Goal: Task Accomplishment & Management: Manage account settings

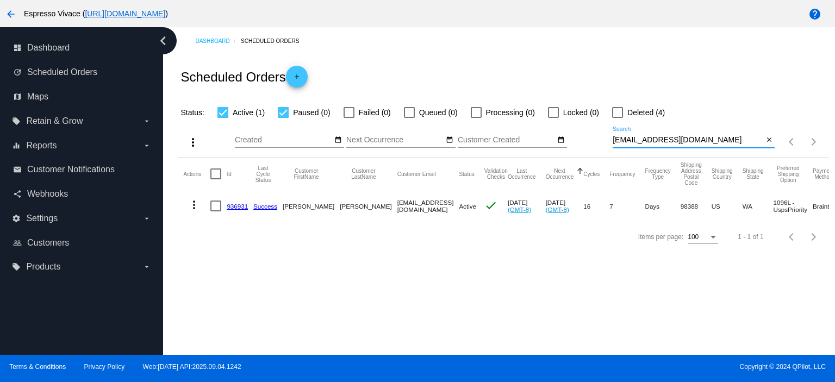
drag, startPoint x: 698, startPoint y: 141, endPoint x: 580, endPoint y: 136, distance: 118.6
click at [580, 136] on div "more_vert Sep Jan Feb Mar [DATE]" at bounding box center [503, 138] width 651 height 39
paste input "tymae@g"
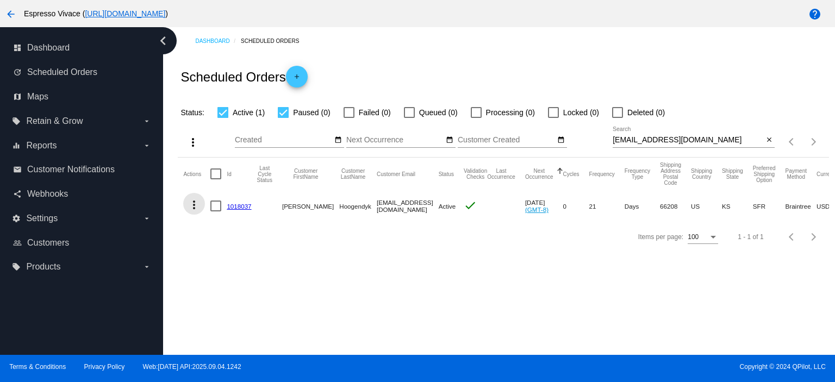
click at [194, 204] on mat-icon "more_vert" at bounding box center [194, 204] width 13 height 13
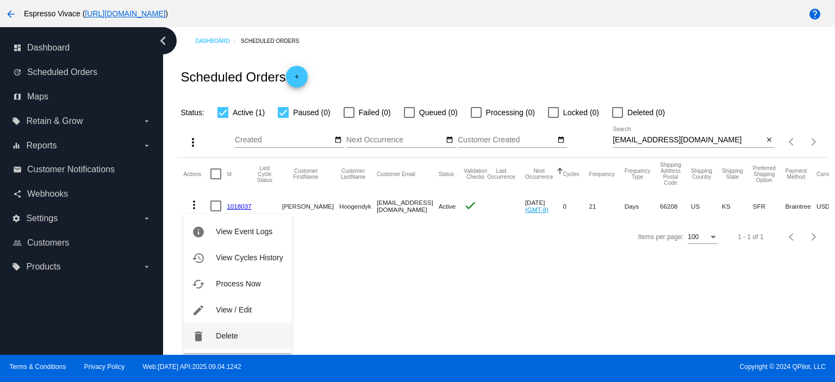
click at [263, 338] on button "delete Delete" at bounding box center [237, 336] width 108 height 26
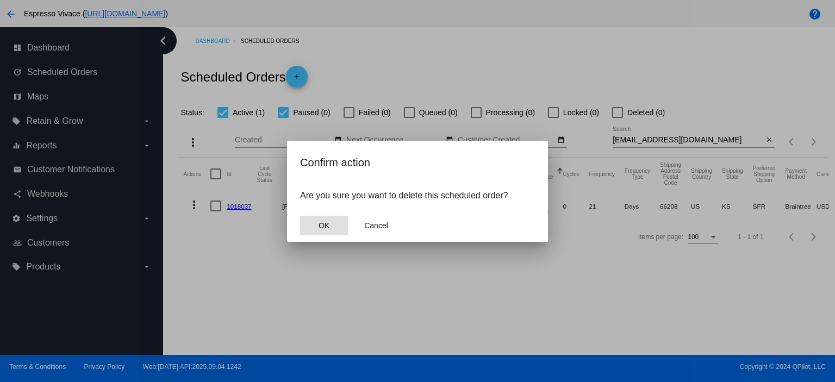
click at [331, 228] on button "OK" at bounding box center [324, 226] width 48 height 20
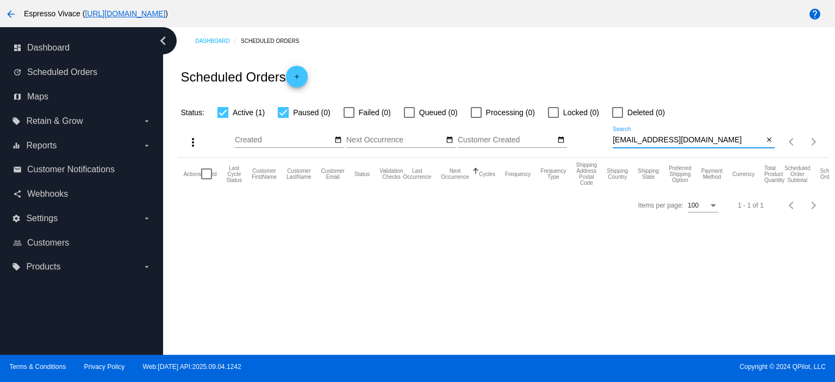
drag, startPoint x: 663, startPoint y: 139, endPoint x: 570, endPoint y: 134, distance: 93.6
click at [570, 134] on div "more_vert Sep Jan Feb Mar [DATE]" at bounding box center [503, 138] width 651 height 39
paste input "wssykes"
type input "[EMAIL_ADDRESS][DOMAIN_NAME]"
click at [350, 116] on div at bounding box center [349, 112] width 11 height 11
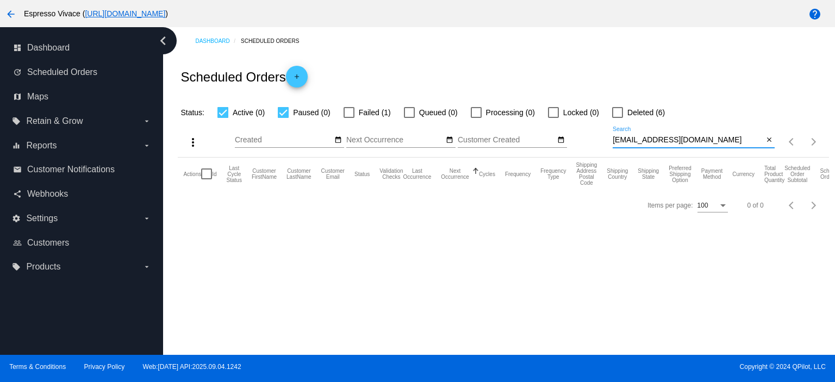
click at [349, 118] on input "Failed (1)" at bounding box center [349, 118] width 1 height 1
checkbox input "true"
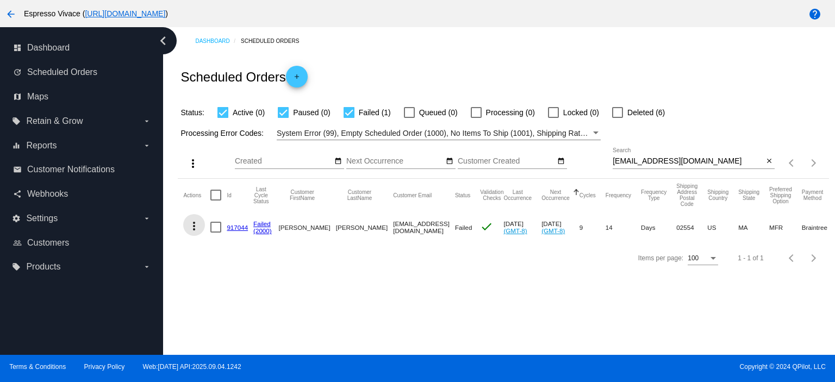
click at [190, 225] on mat-icon "more_vert" at bounding box center [194, 226] width 13 height 13
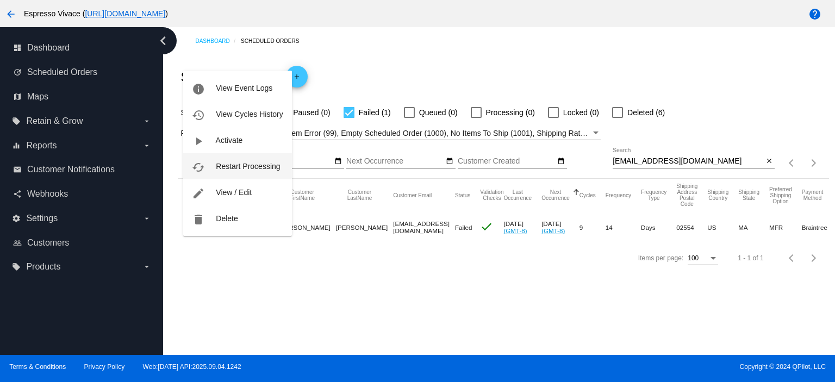
click at [239, 164] on span "Restart Processing" at bounding box center [248, 166] width 64 height 9
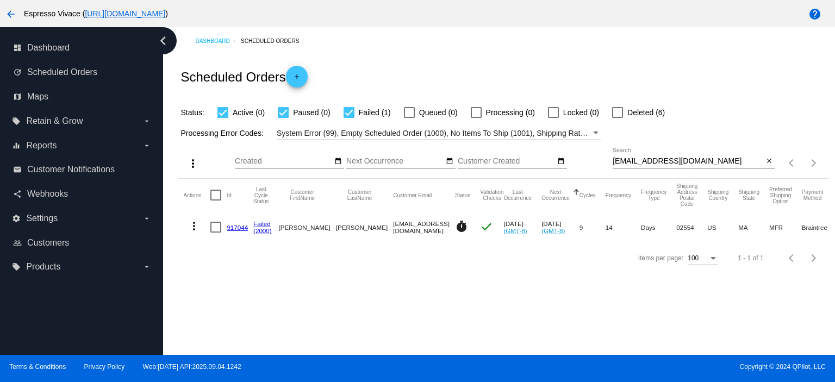
click at [231, 226] on link "917044" at bounding box center [237, 227] width 21 height 7
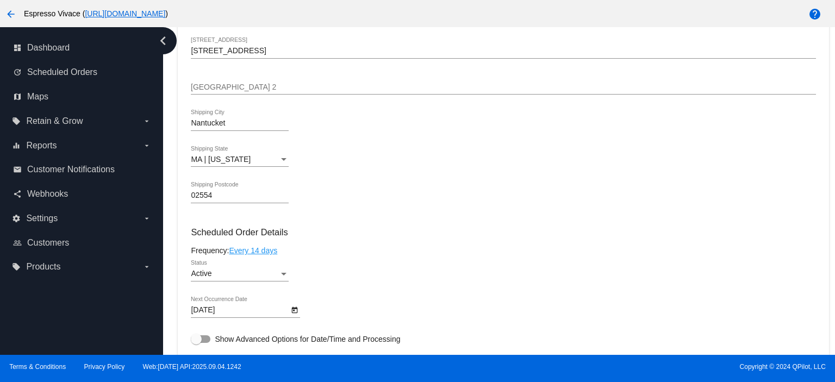
scroll to position [544, 0]
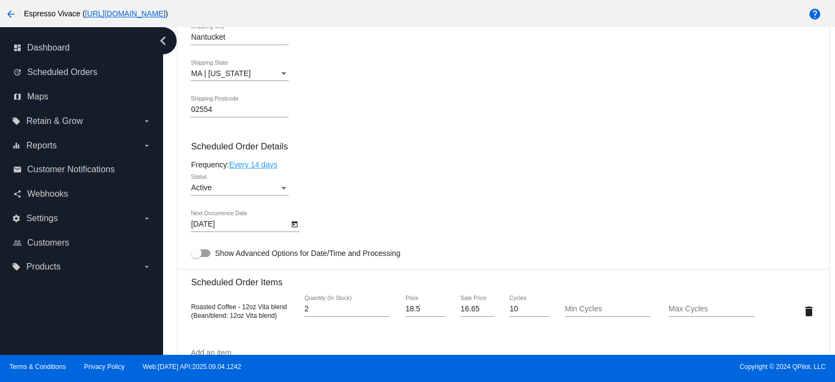
click at [246, 235] on div "[DATE] Next Occurrence Date" at bounding box center [245, 226] width 109 height 31
click at [240, 226] on body "arrow_back Espresso Vivace ( [URL][DOMAIN_NAME] ) help dashboard Dashboard upda…" at bounding box center [417, 191] width 835 height 382
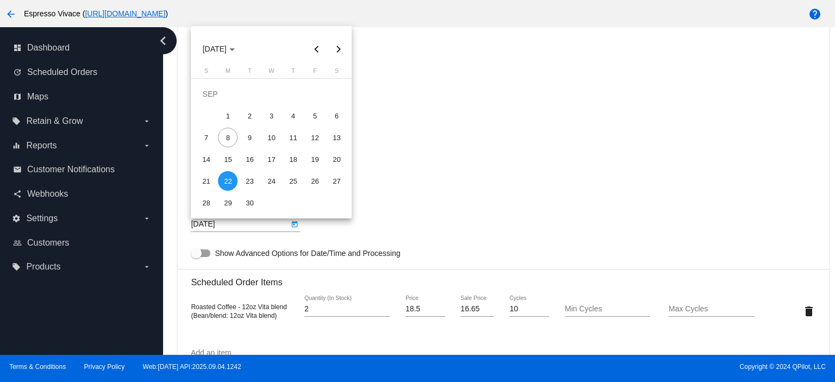
click at [240, 226] on div at bounding box center [417, 191] width 835 height 382
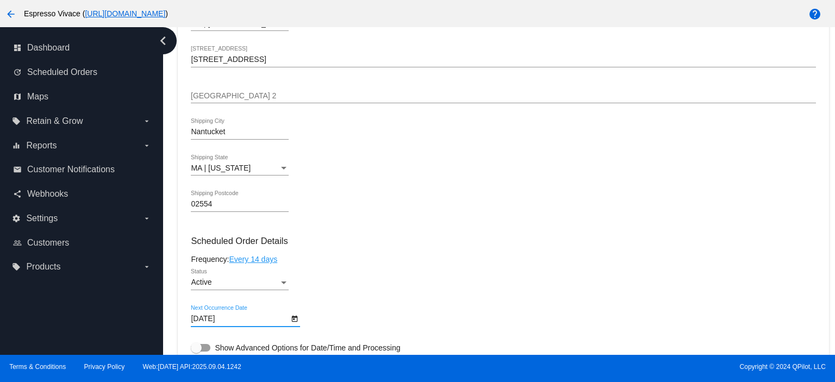
scroll to position [586, 0]
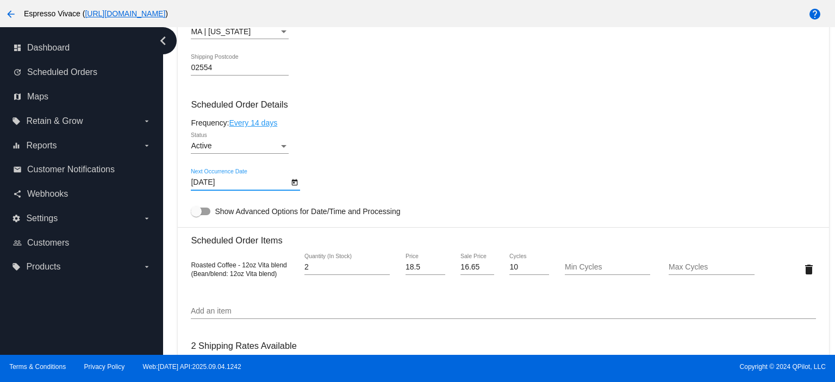
click at [209, 213] on div at bounding box center [201, 212] width 20 height 8
click at [196, 215] on input "Show Advanced Options for Date/Time and Processing" at bounding box center [196, 215] width 1 height 1
checkbox input "true"
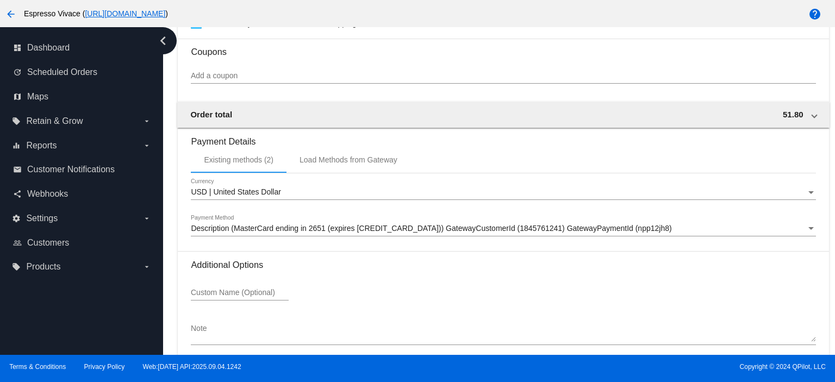
scroll to position [1267, 0]
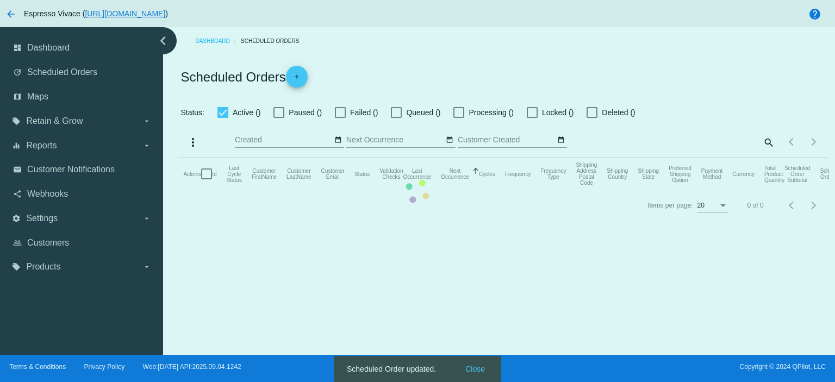
checkbox input "true"
